Goal: Task Accomplishment & Management: Manage account settings

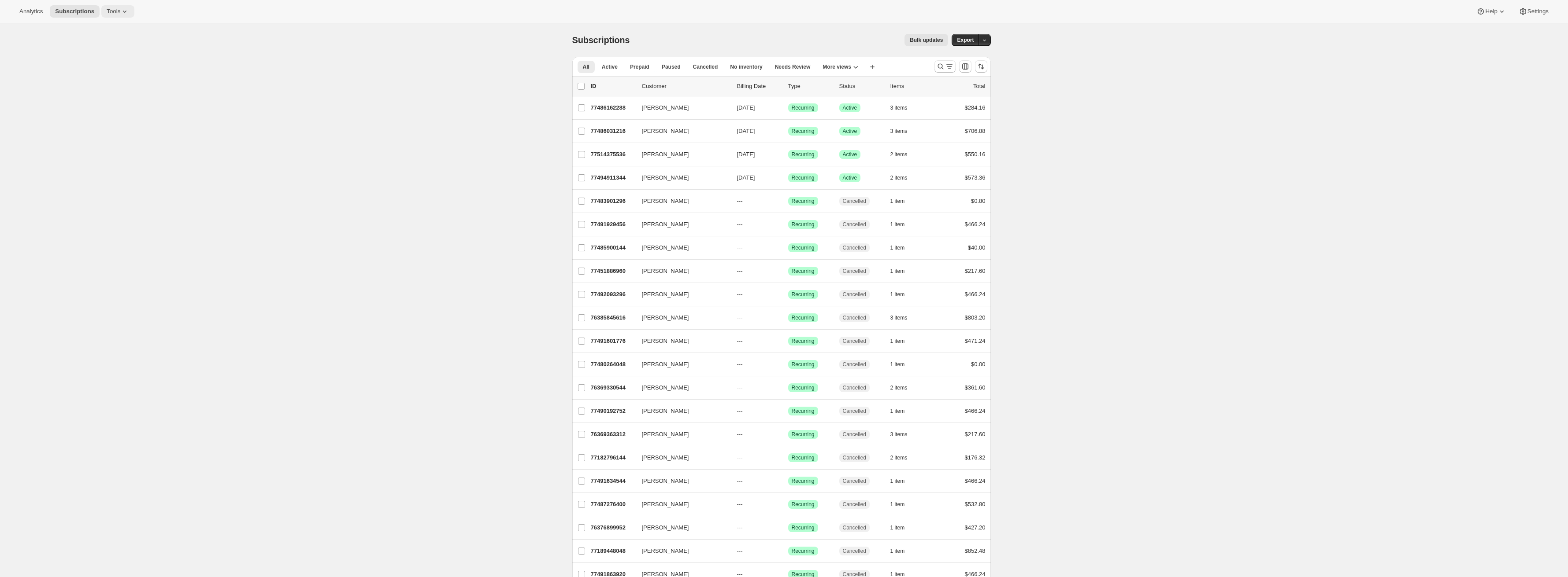
click at [120, 13] on span "Tools" at bounding box center [113, 11] width 13 height 7
click at [111, 122] on div "Memberships Info Beta" at bounding box center [124, 119] width 78 height 9
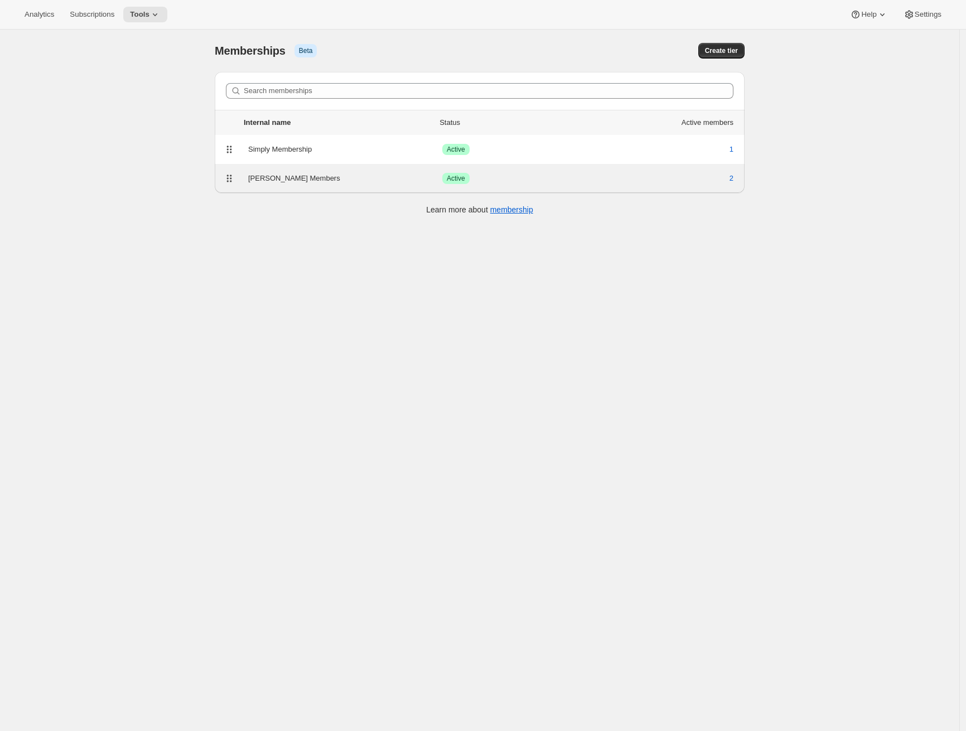
click at [285, 175] on div "[PERSON_NAME] Members" at bounding box center [345, 178] width 194 height 11
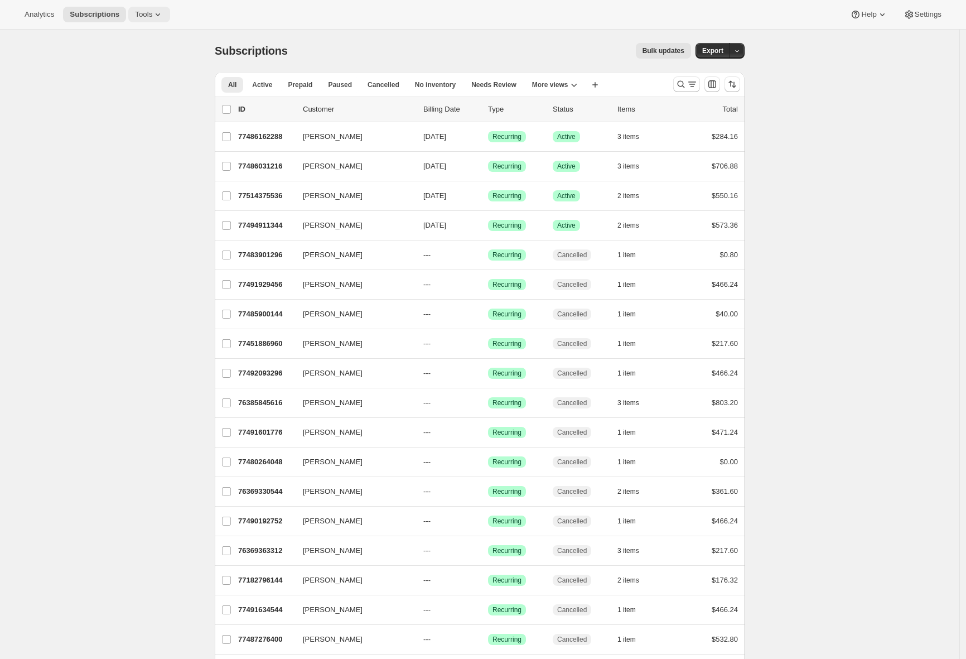
click at [145, 14] on span "Tools" at bounding box center [143, 14] width 17 height 9
click at [136, 150] on div "Memberships Info Beta" at bounding box center [157, 151] width 99 height 11
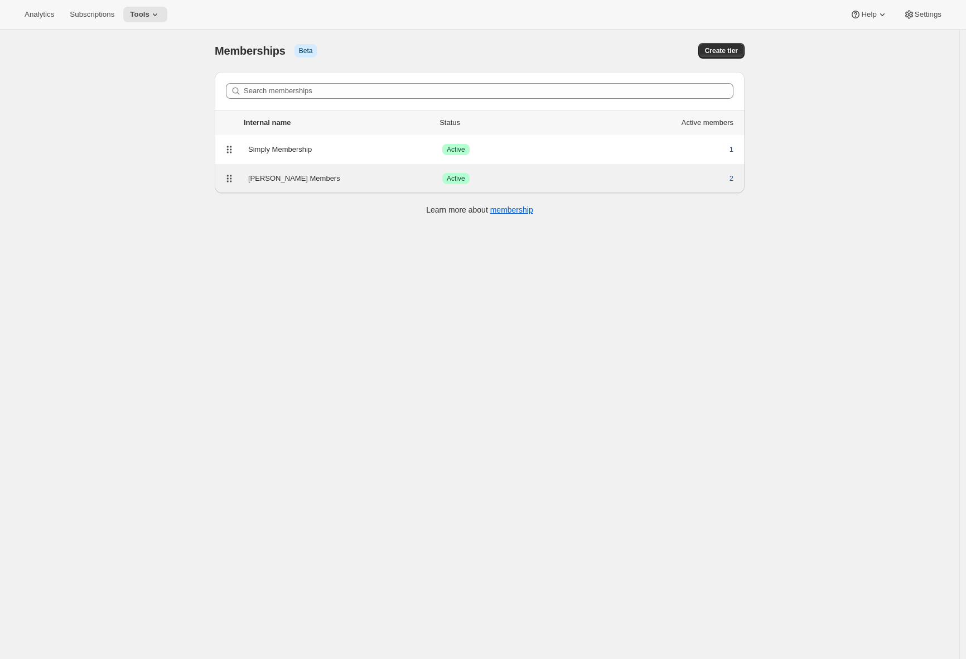
click at [306, 174] on div "Audrey Members" at bounding box center [345, 178] width 194 height 11
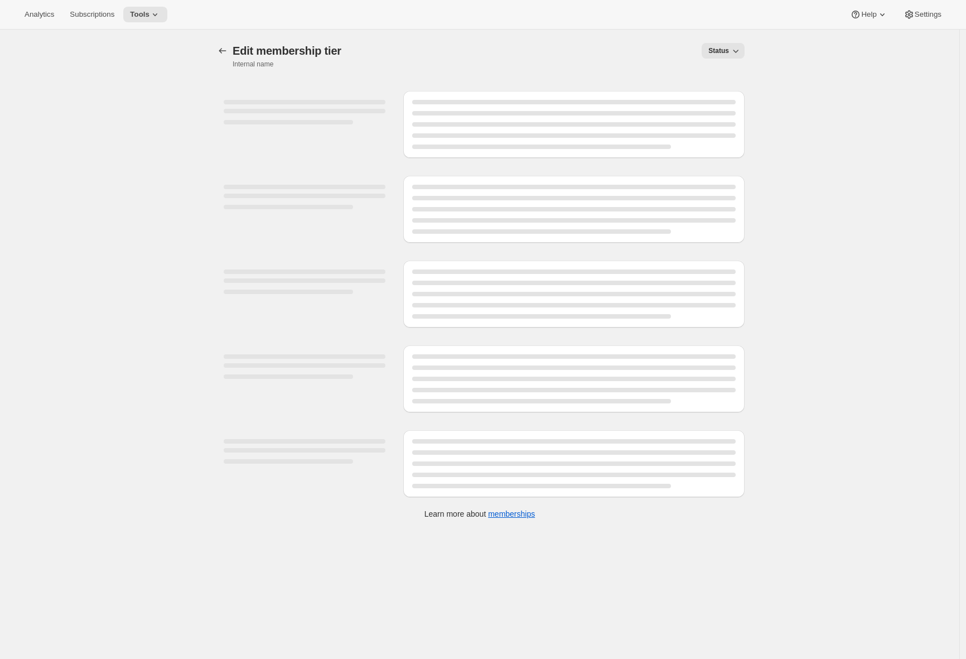
click at [578, 10] on div "Analytics Subscriptions Tools Help Settings" at bounding box center [483, 15] width 966 height 30
click at [646, 475] on div at bounding box center [573, 474] width 323 height 4
